Goal: Check status

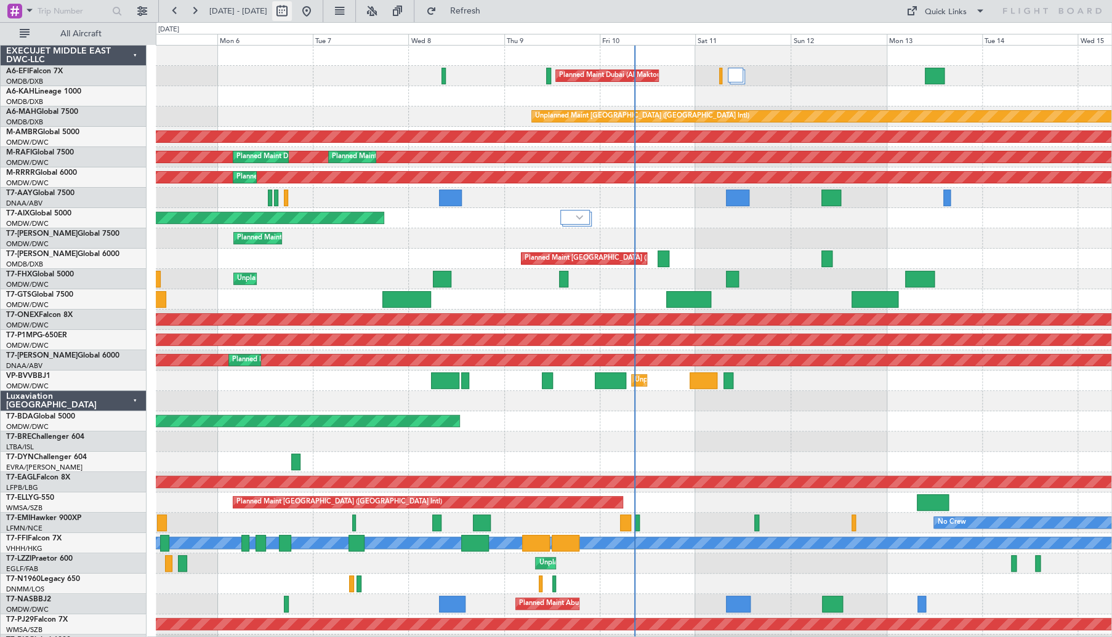
click at [292, 10] on button at bounding box center [282, 11] width 20 height 20
select select "10"
select select "2025"
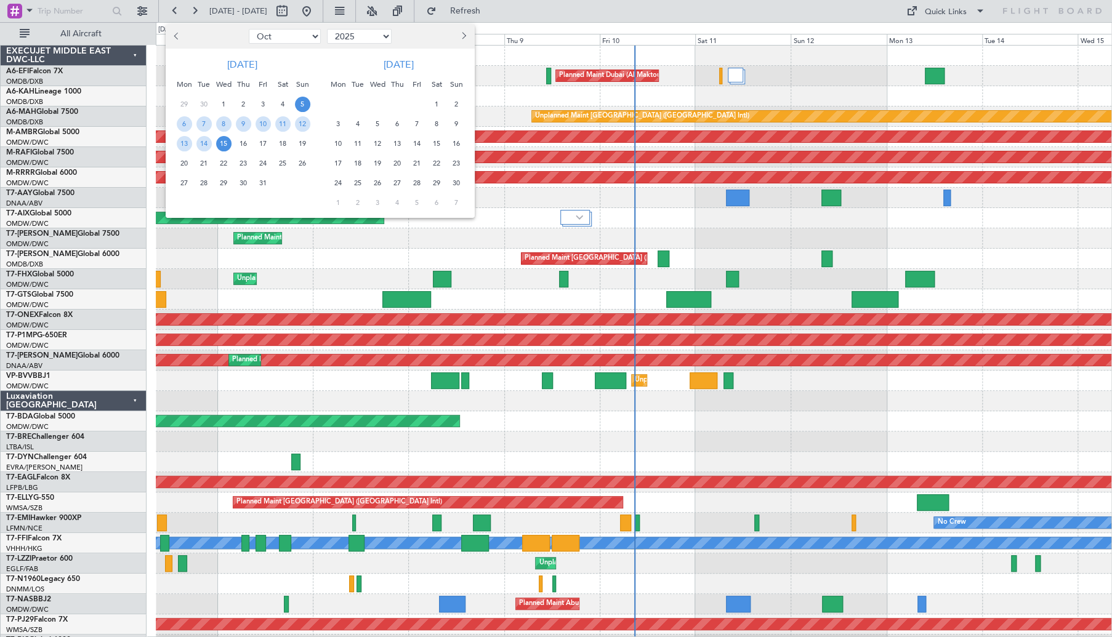
click at [182, 39] on button "Previous month" at bounding box center [178, 36] width 14 height 20
select select "9"
click at [172, 157] on div "22 23 24 25 26 27 28" at bounding box center [242, 163] width 140 height 20
click at [182, 162] on span "22" at bounding box center [184, 163] width 15 height 15
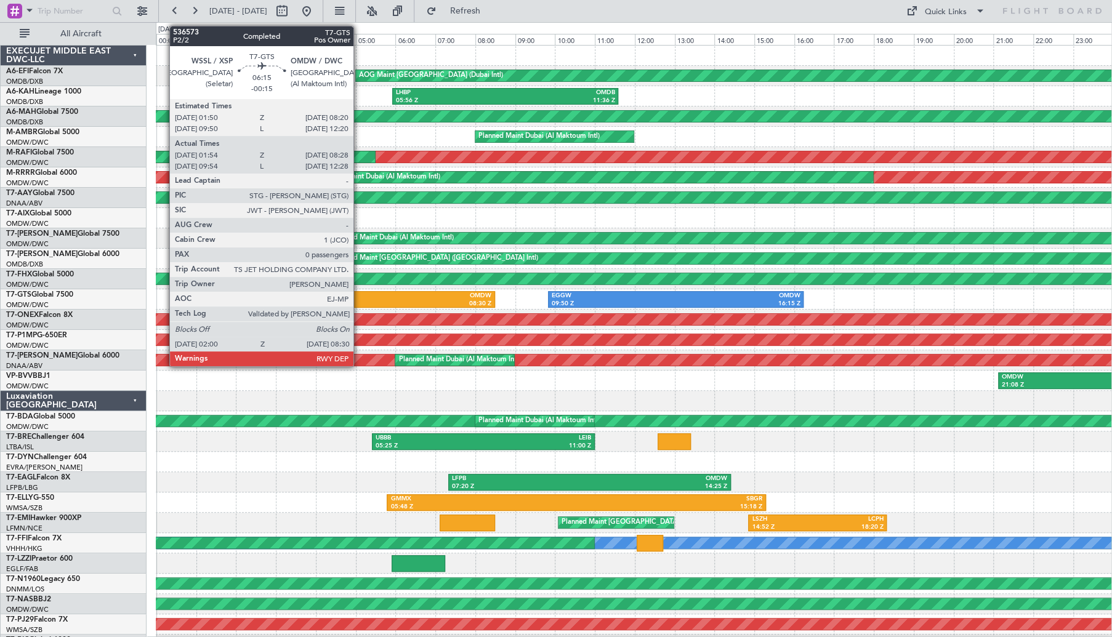
click at [360, 300] on div "02:00 Z" at bounding box center [302, 304] width 126 height 9
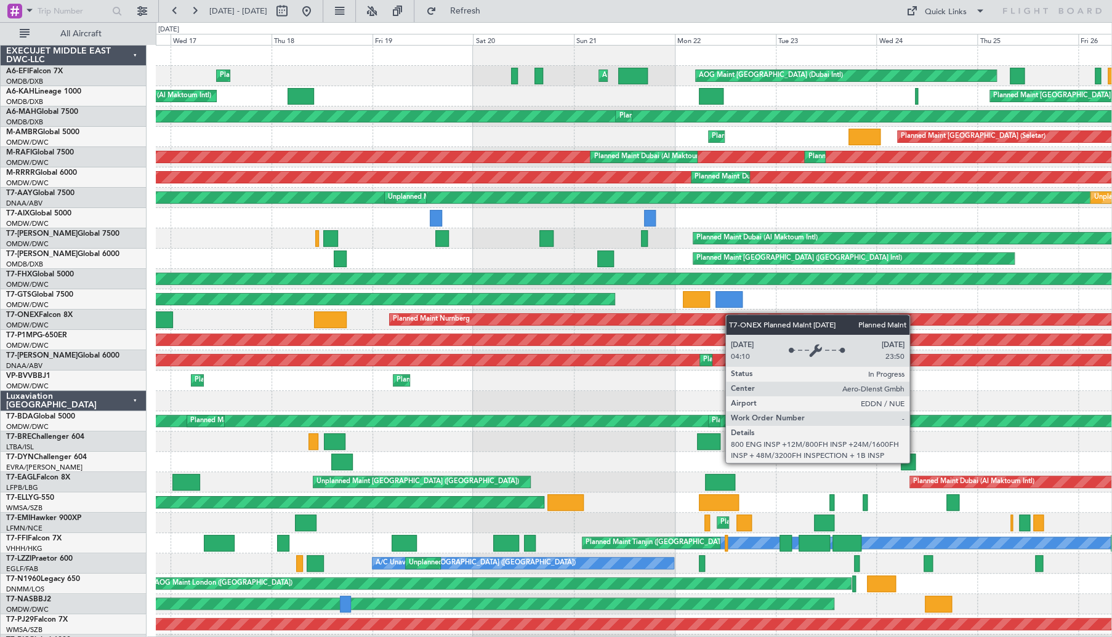
click at [877, 318] on div "AOG Maint [GEOGRAPHIC_DATA] (Dubai Intl) AOG Maint Planned Maint [GEOGRAPHIC_DA…" at bounding box center [634, 412] width 956 height 732
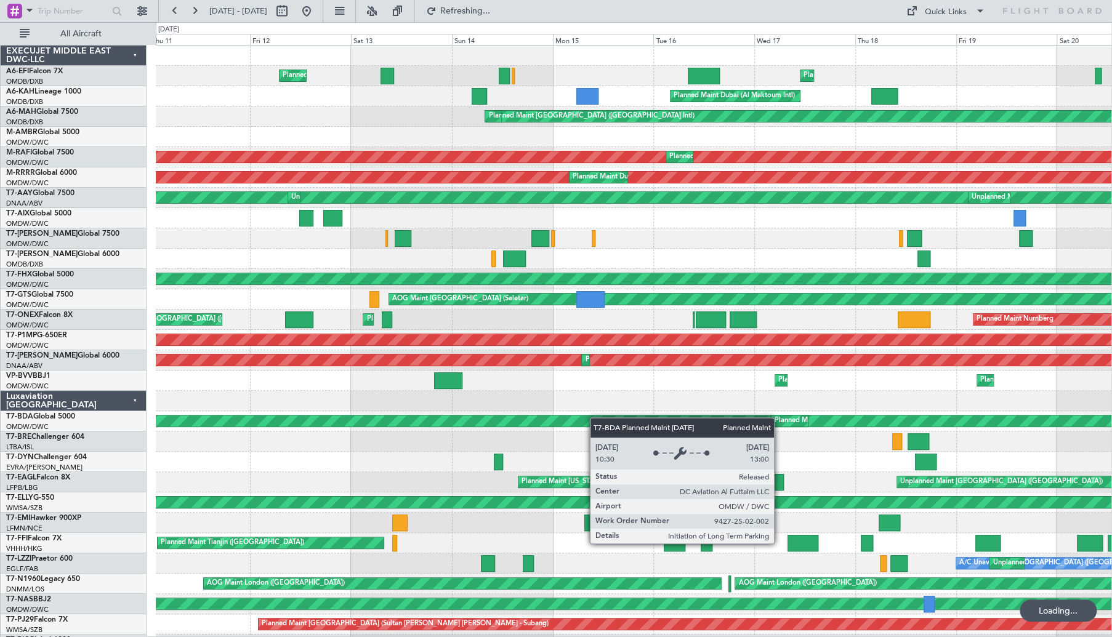
click at [864, 426] on div "Planned Maint [GEOGRAPHIC_DATA] ([GEOGRAPHIC_DATA]) Planned Maint [GEOGRAPHIC_D…" at bounding box center [634, 412] width 956 height 732
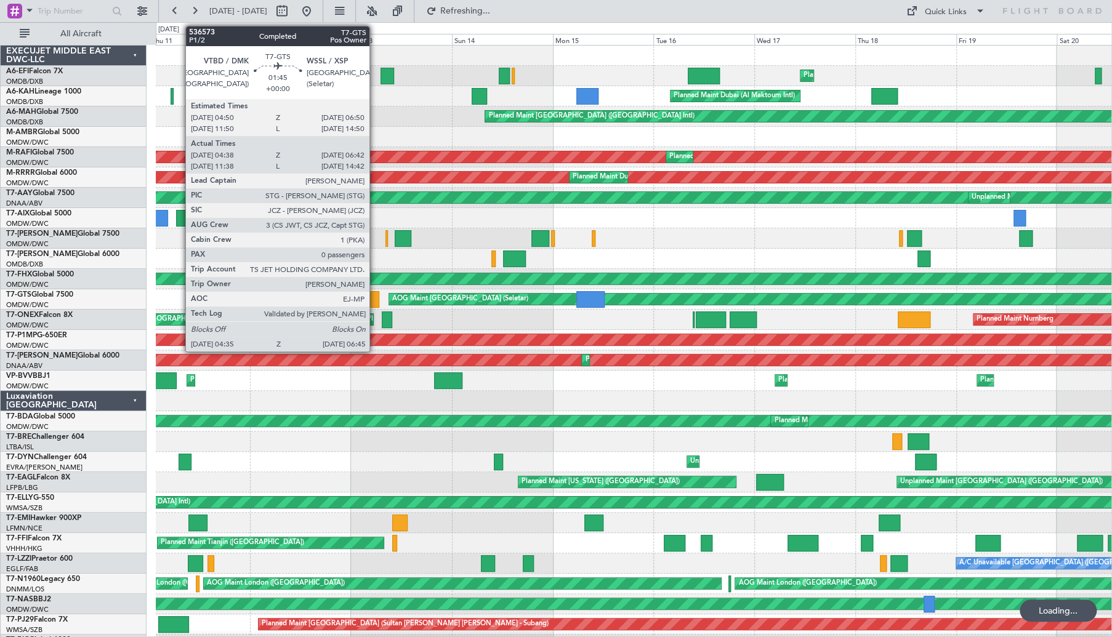
click at [375, 297] on div at bounding box center [374, 299] width 9 height 17
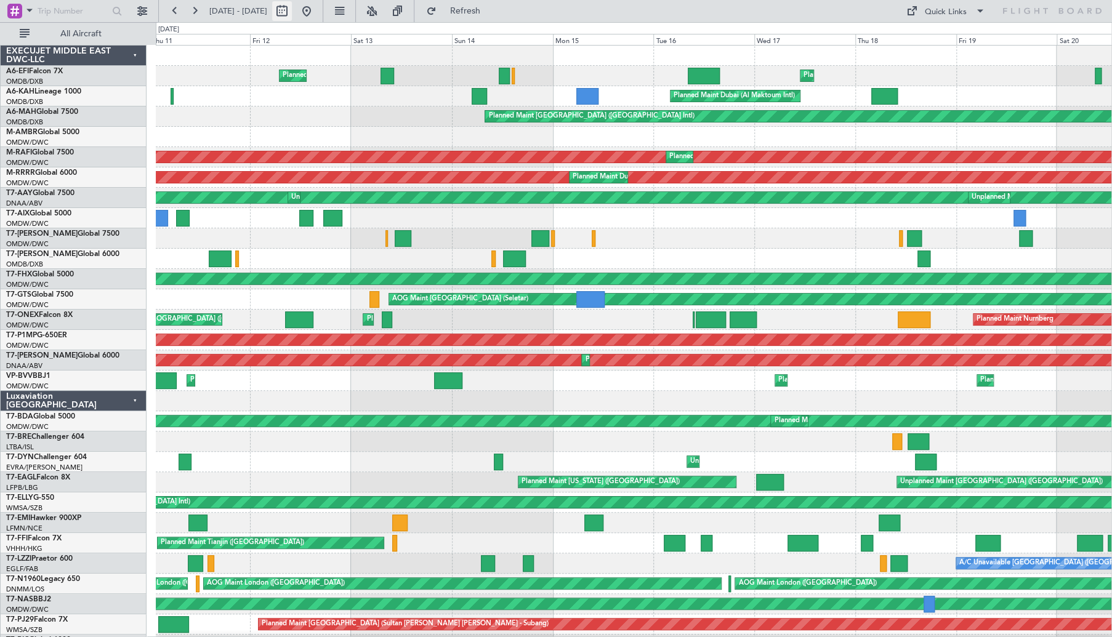
click at [292, 7] on button at bounding box center [282, 11] width 20 height 20
select select "9"
select select "2025"
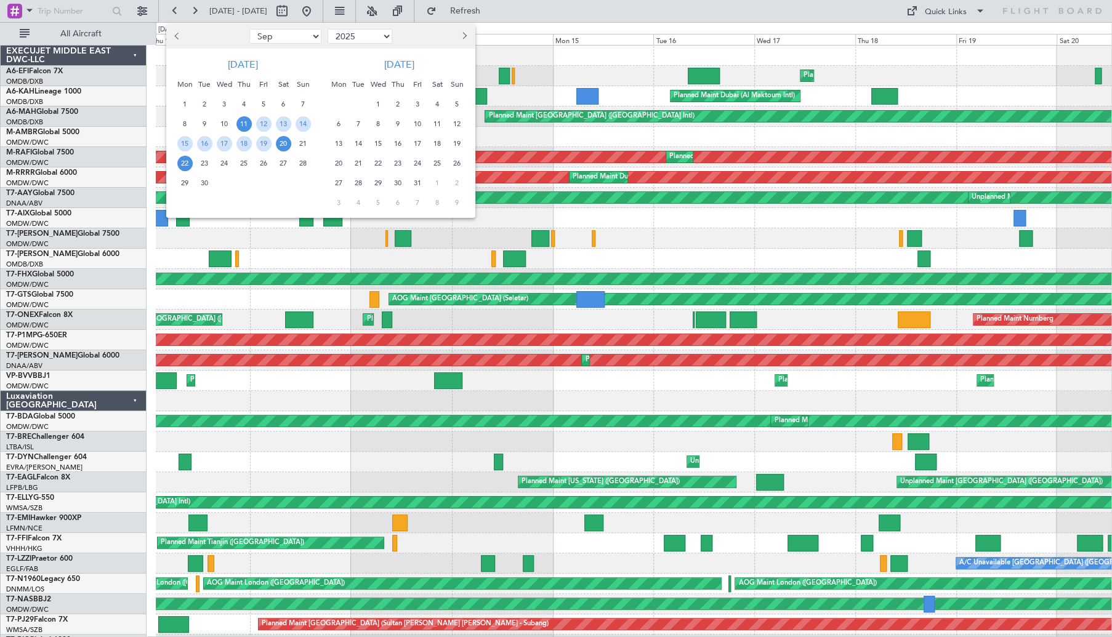
click at [184, 164] on span "22" at bounding box center [184, 163] width 15 height 15
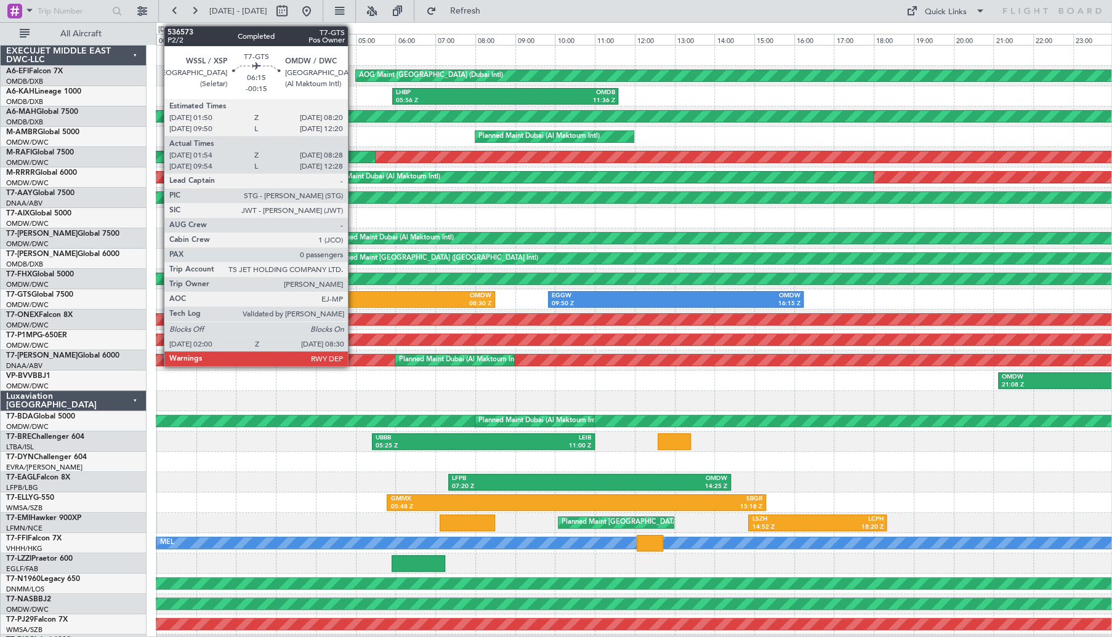
click at [353, 302] on div "02:00 Z" at bounding box center [302, 304] width 126 height 9
